Goal: Task Accomplishment & Management: Use online tool/utility

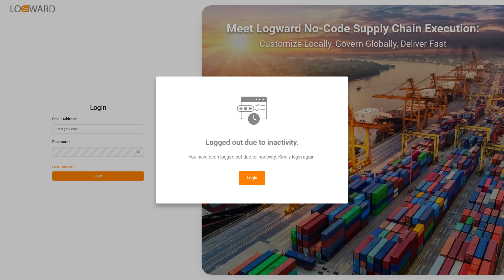
click at [252, 176] on button "Login" at bounding box center [252, 178] width 26 height 14
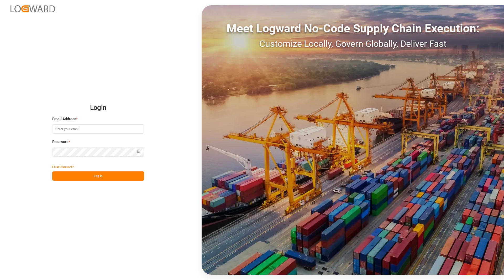
click at [66, 126] on input at bounding box center [98, 128] width 92 height 9
type input "[PERSON_NAME][EMAIL_ADDRESS][DOMAIN_NAME]"
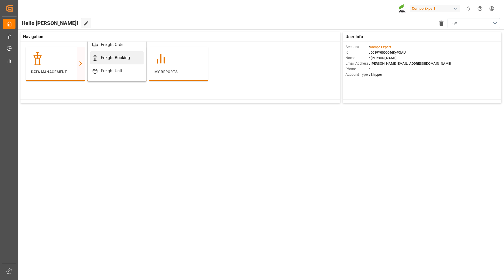
click at [117, 59] on div "Freight Booking" at bounding box center [115, 58] width 29 height 6
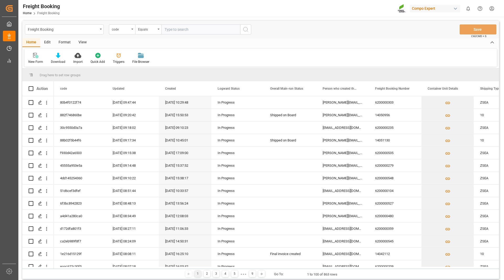
click at [65, 41] on div "Format" at bounding box center [65, 42] width 20 height 9
click at [32, 43] on div "Home" at bounding box center [31, 42] width 18 height 9
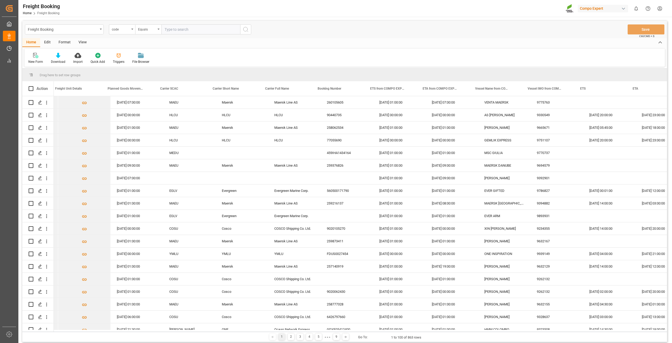
scroll to position [0, 1115]
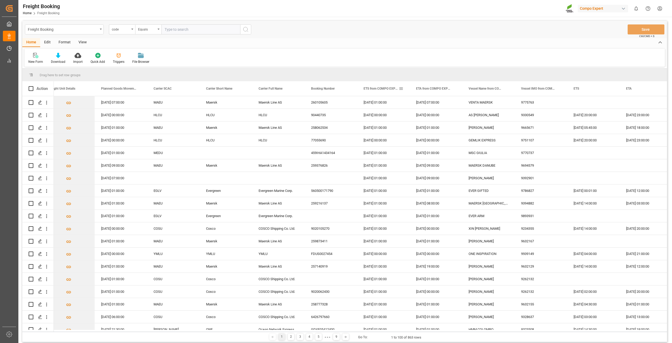
click at [400, 89] on span at bounding box center [401, 88] width 5 height 5
click at [439, 90] on span "filter" at bounding box center [436, 89] width 5 height 5
click at [425, 105] on div "Equals" at bounding box center [423, 104] width 44 height 4
click at [412, 137] on span "In range" at bounding box center [407, 138] width 12 height 4
click at [449, 114] on input "date" at bounding box center [425, 117] width 51 height 11
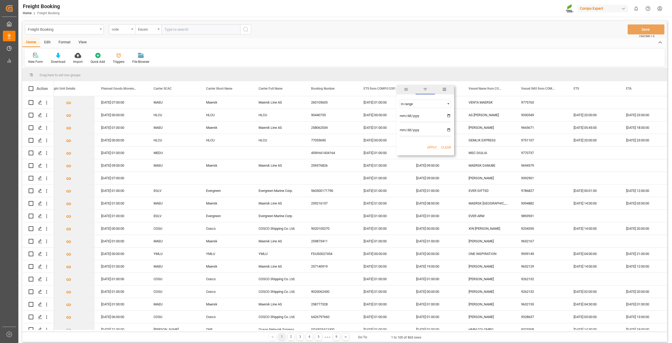
type input "[DATE]"
click at [449, 130] on input "date" at bounding box center [425, 131] width 51 height 11
type input "[DATE]"
click at [430, 147] on button "Apply" at bounding box center [432, 147] width 10 height 5
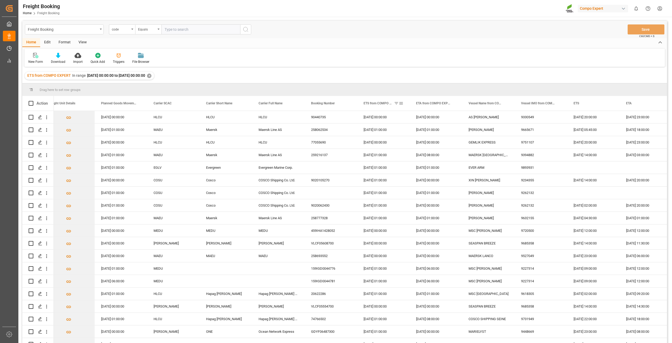
click at [402, 103] on span at bounding box center [401, 103] width 5 height 5
click at [407, 104] on span "general" at bounding box center [406, 104] width 5 height 5
click at [407, 104] on span "general" at bounding box center [410, 104] width 27 height 9
click at [376, 102] on span "ETS from COMPO EXPERT" at bounding box center [378, 103] width 28 height 4
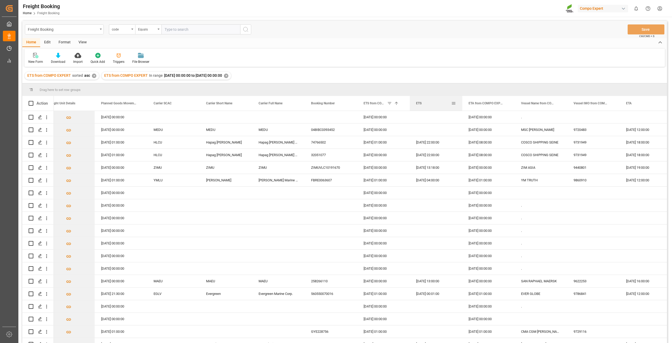
drag, startPoint x: 582, startPoint y: 103, endPoint x: 439, endPoint y: 107, distance: 143.2
click at [439, 107] on div "ETS" at bounding box center [433, 103] width 35 height 15
click at [310, 71] on div "ETS from COMPO EXPERT sorted asc ✕ ETS from COMPO EXPERT In range [DATE] 00:00:…" at bounding box center [344, 75] width 645 height 15
